Goal: Information Seeking & Learning: Learn about a topic

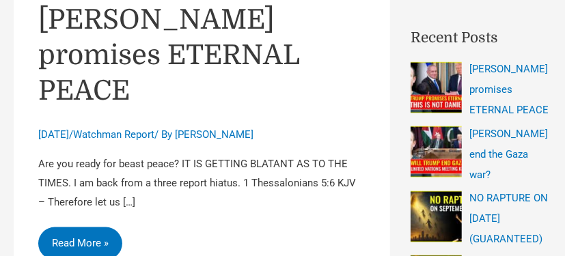
scroll to position [418, 0]
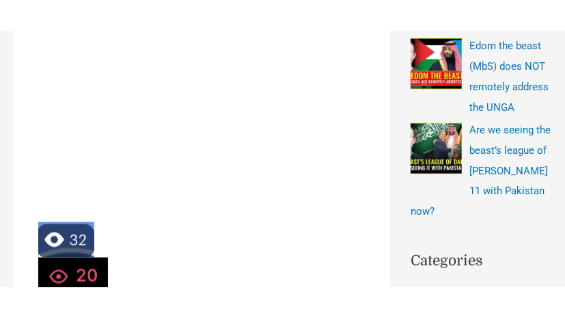
scroll to position [674, 0]
